Goal: Information Seeking & Learning: Learn about a topic

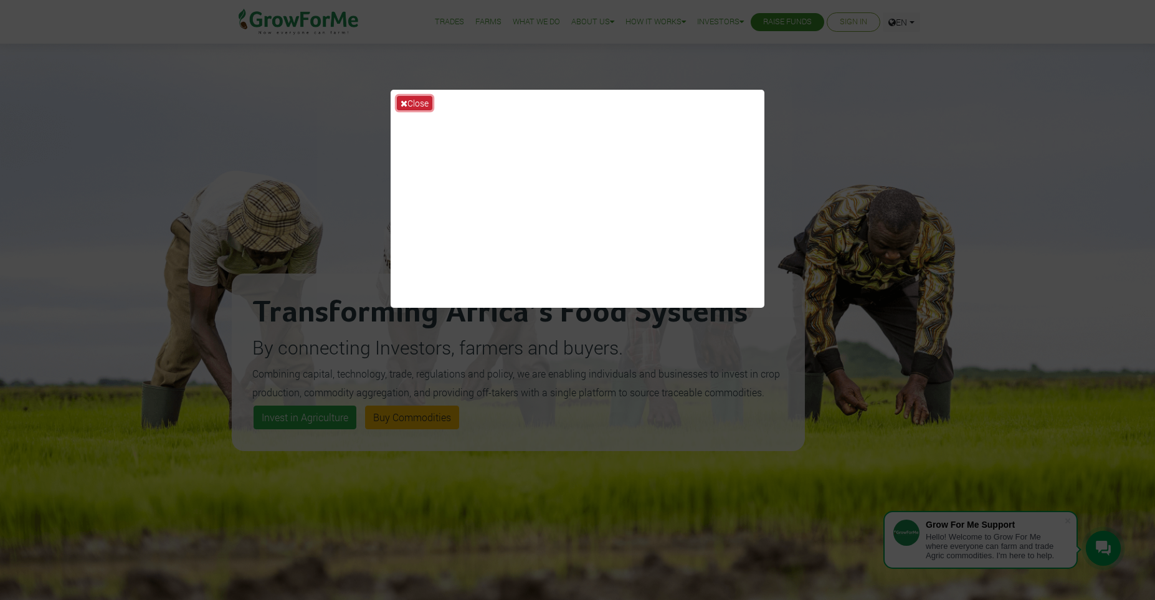
click at [418, 100] on button "Close" at bounding box center [415, 103] width 36 height 14
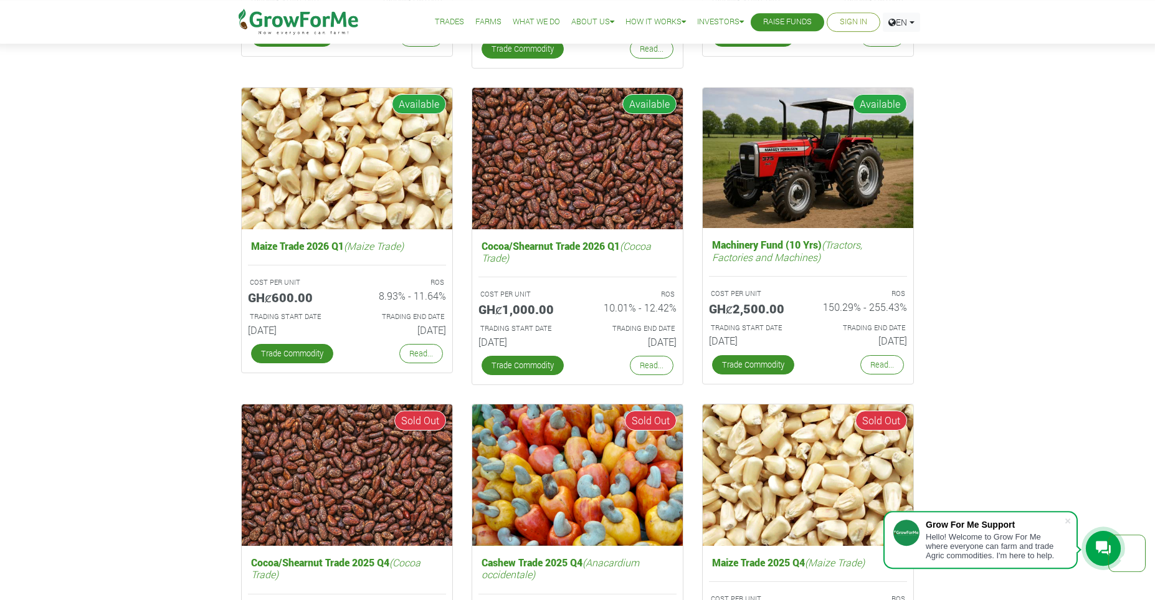
scroll to position [2149, 0]
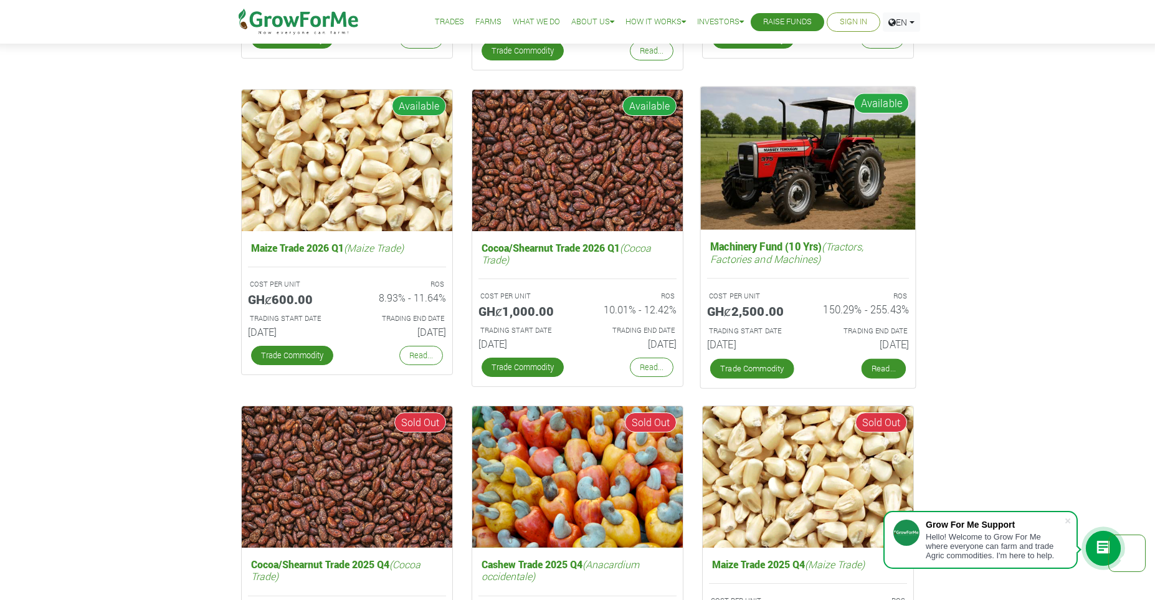
click at [895, 372] on link "Read..." at bounding box center [884, 369] width 44 height 20
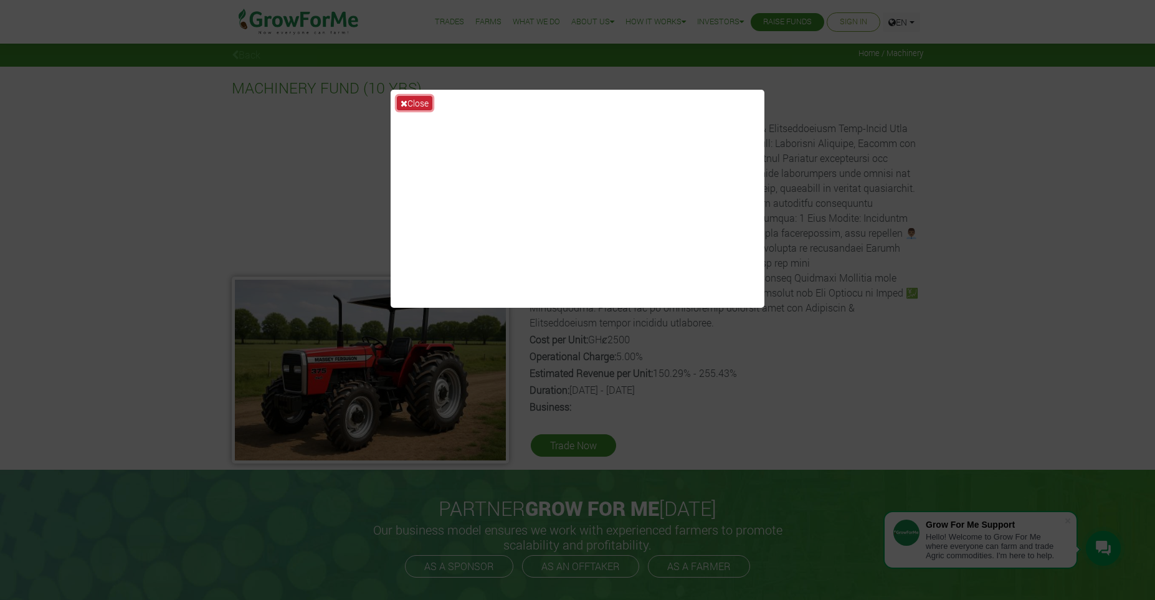
click at [414, 105] on button "Close" at bounding box center [415, 103] width 36 height 14
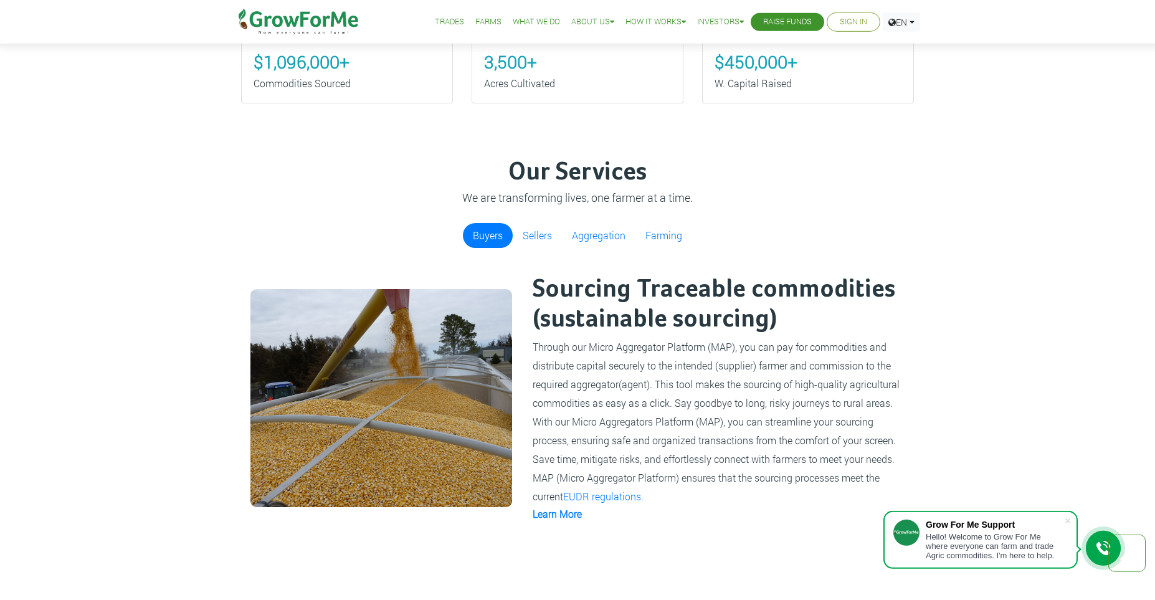
scroll to position [688, 0]
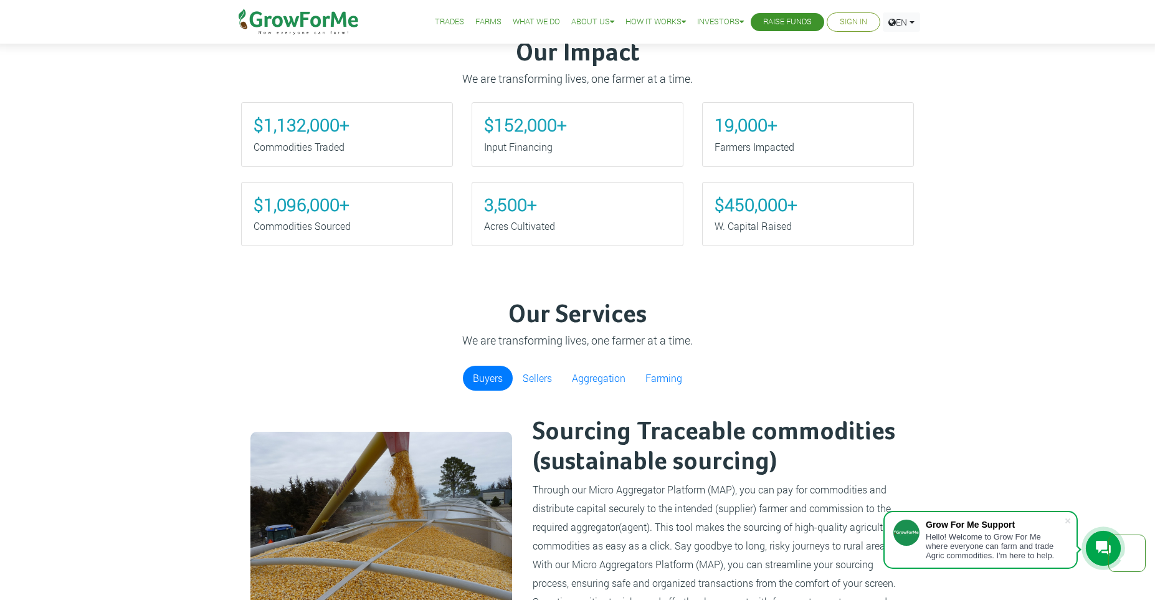
click at [481, 22] on link "Farms" at bounding box center [488, 22] width 26 height 13
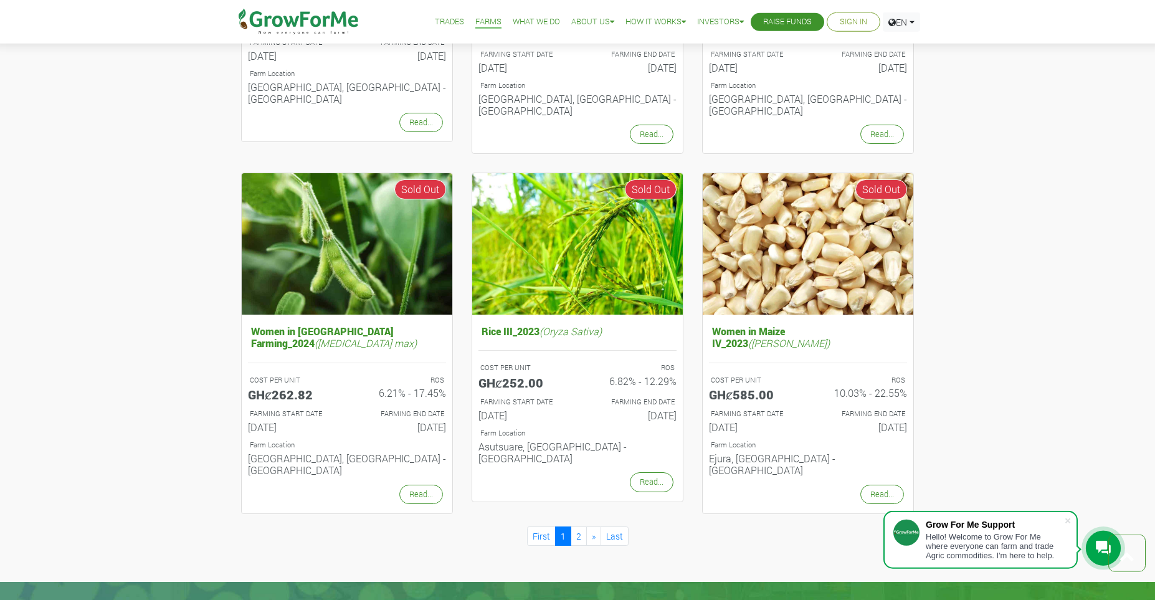
scroll to position [1118, 0]
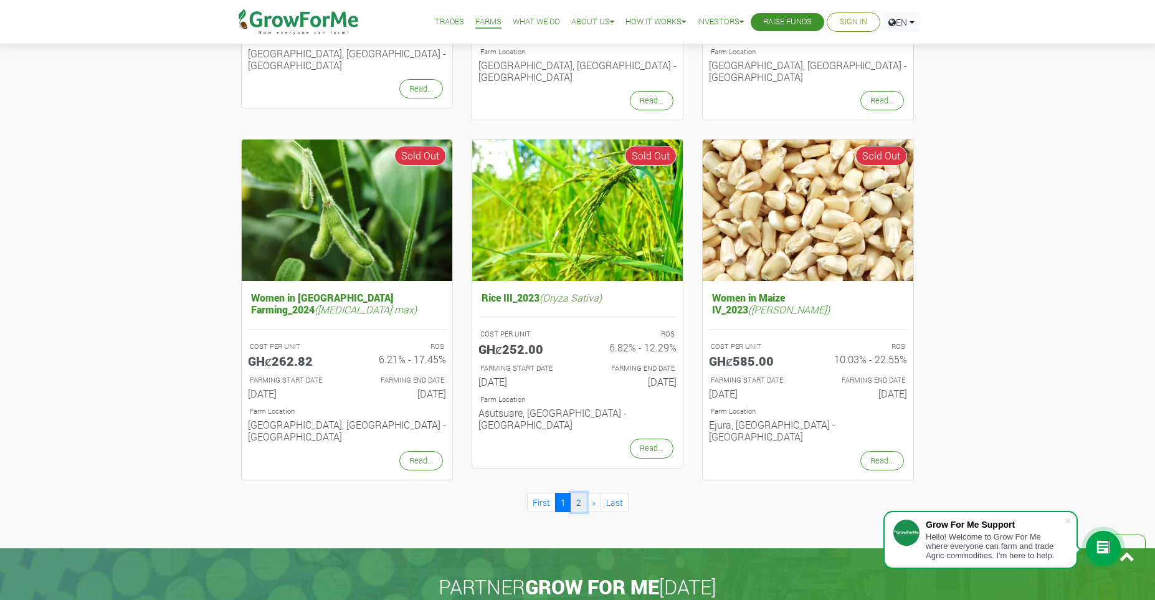
click at [580, 493] on link "2" at bounding box center [579, 502] width 16 height 19
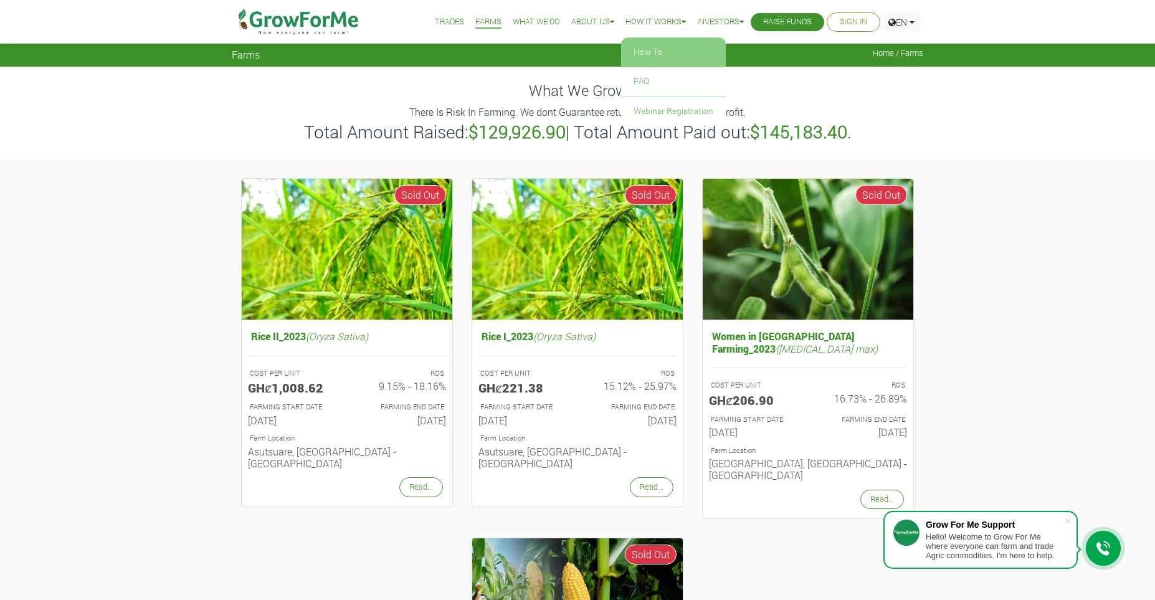
click at [644, 50] on link "How To" at bounding box center [673, 52] width 105 height 29
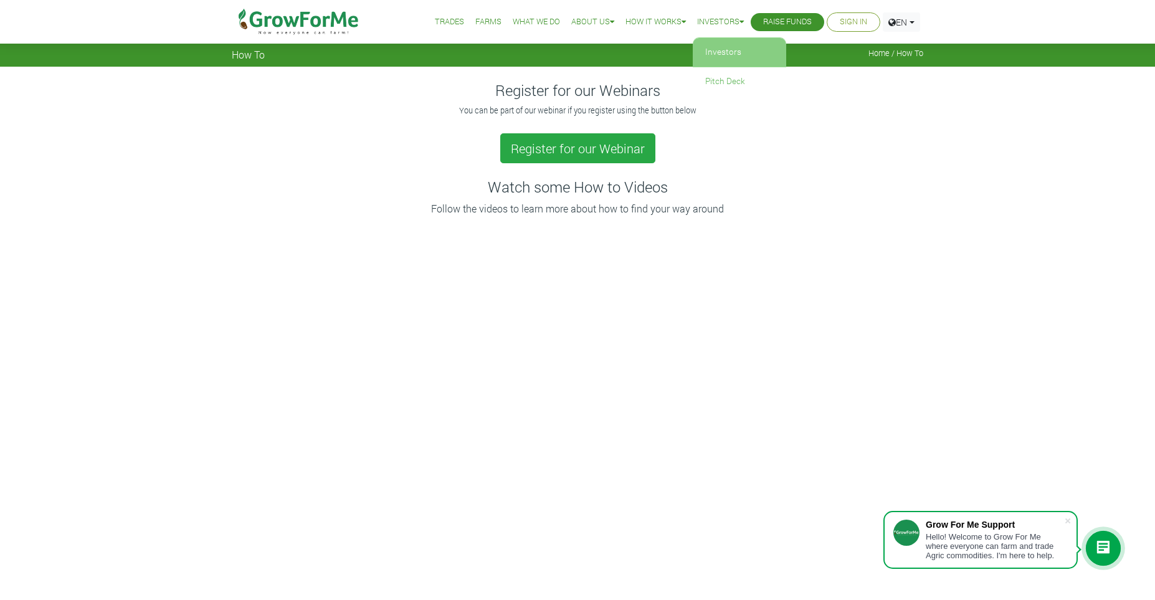
click at [705, 54] on link "Investors" at bounding box center [739, 52] width 93 height 29
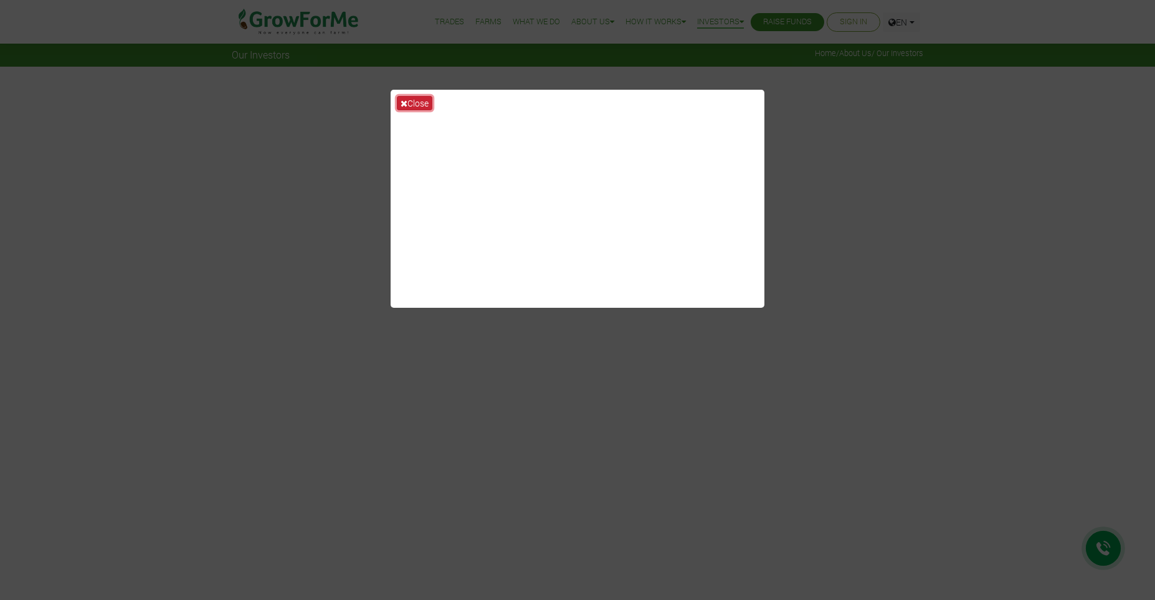
click at [411, 100] on button "Close" at bounding box center [415, 103] width 36 height 14
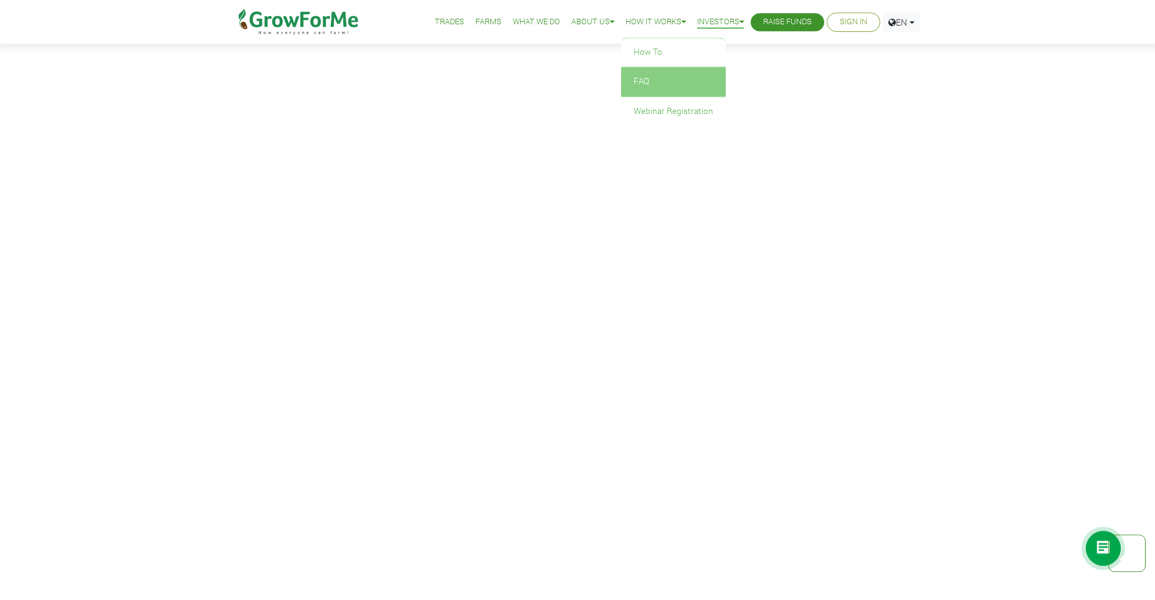
scroll to position [1633, 0]
